Goal: Task Accomplishment & Management: Manage account settings

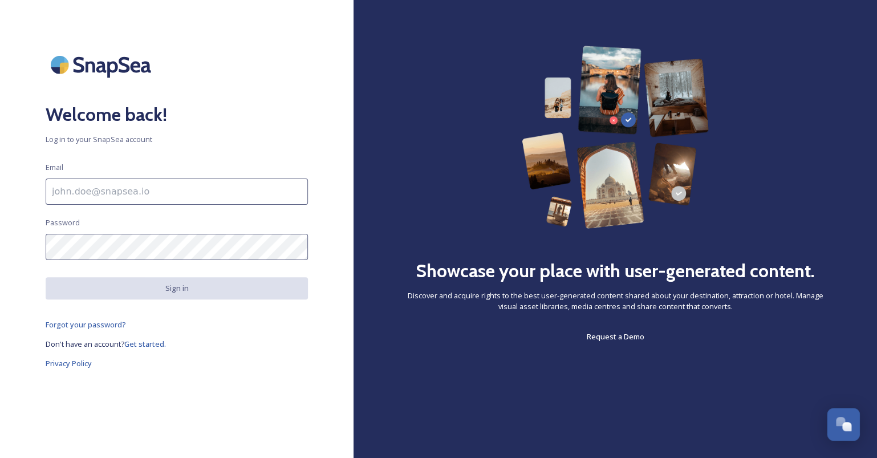
click at [248, 193] on input at bounding box center [177, 192] width 262 height 26
paste input "[EMAIL_ADDRESS][DOMAIN_NAME]"
type input "[EMAIL_ADDRESS][DOMAIN_NAME]"
click at [177, 262] on div "Welcome back! Log in to your SnapSea account Email [EMAIL_ADDRESS][DOMAIN_NAME]…" at bounding box center [177, 229] width 354 height 367
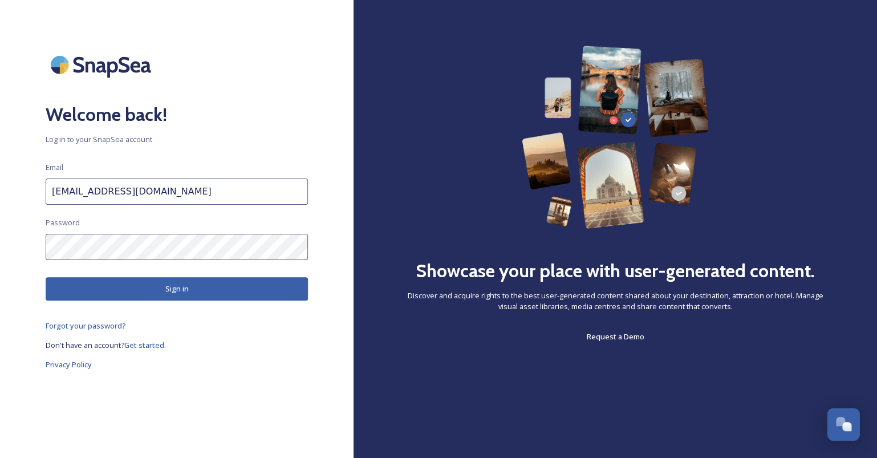
click at [178, 286] on button "Sign in" at bounding box center [177, 288] width 262 height 23
click at [190, 289] on button "Sign in" at bounding box center [177, 288] width 262 height 23
click at [172, 197] on input "[EMAIL_ADDRESS][DOMAIN_NAME]" at bounding box center [177, 192] width 262 height 26
click at [50, 190] on input "[EMAIL_ADDRESS][DOMAIN_NAME]" at bounding box center [177, 192] width 262 height 26
drag, startPoint x: 157, startPoint y: 193, endPoint x: -1, endPoint y: 187, distance: 157.5
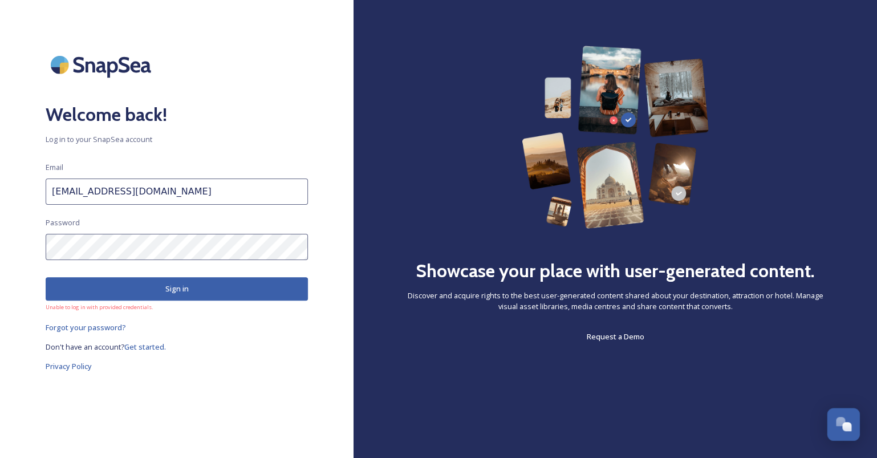
click at [0, 187] on div "Welcome back! Log in to your SnapSea account Email [EMAIL_ADDRESS][DOMAIN_NAME]…" at bounding box center [177, 229] width 354 height 367
click at [33, 246] on div "Welcome back! Log in to your SnapSea account Email [EMAIL_ADDRESS][DOMAIN_NAME]…" at bounding box center [177, 229] width 354 height 367
click at [214, 295] on button "Sign in" at bounding box center [177, 288] width 262 height 23
click at [176, 297] on button "Sign in" at bounding box center [177, 288] width 262 height 23
